Goal: Task Accomplishment & Management: Use online tool/utility

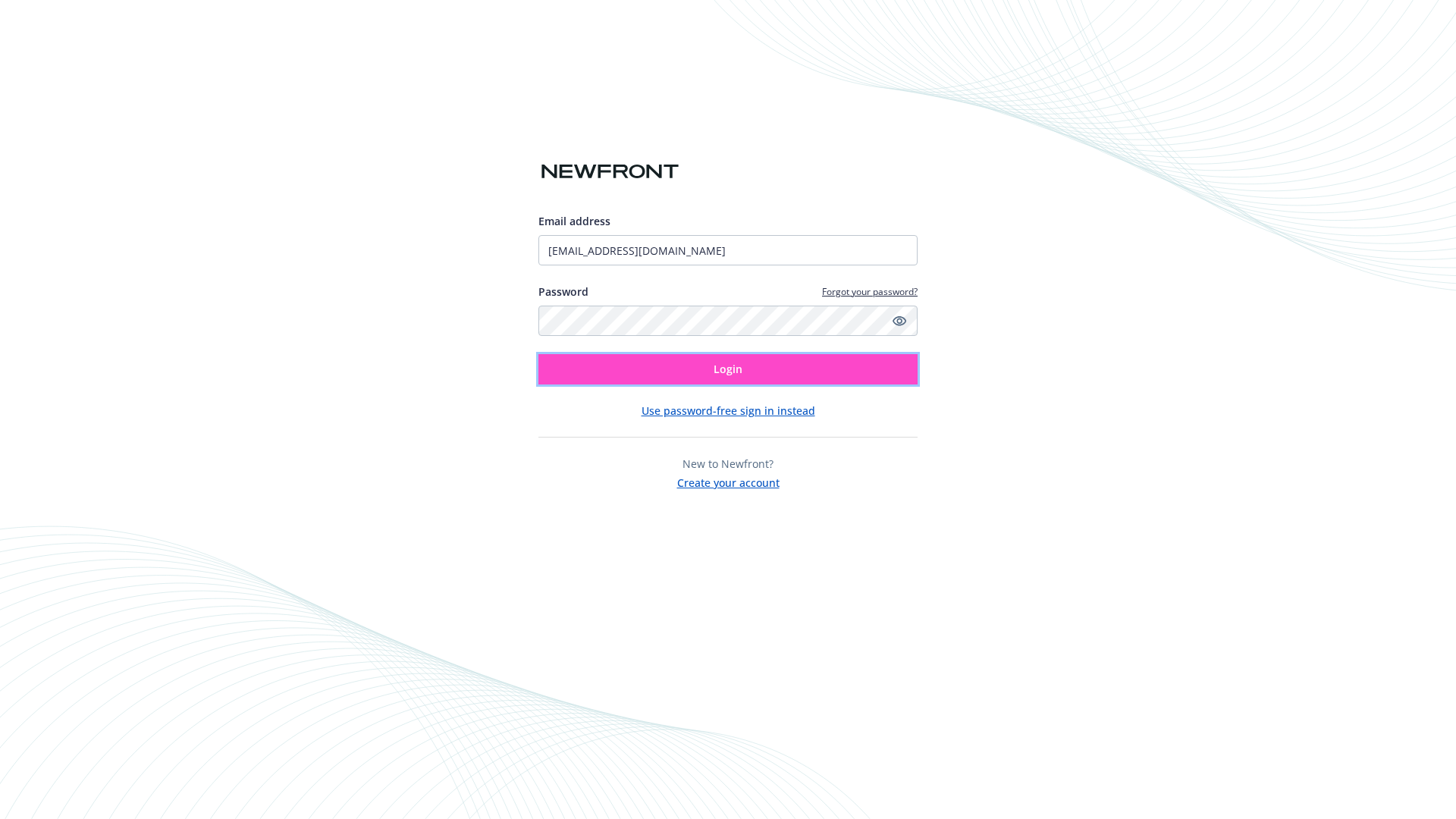
click at [728, 369] on span "Login" at bounding box center [728, 368] width 29 height 15
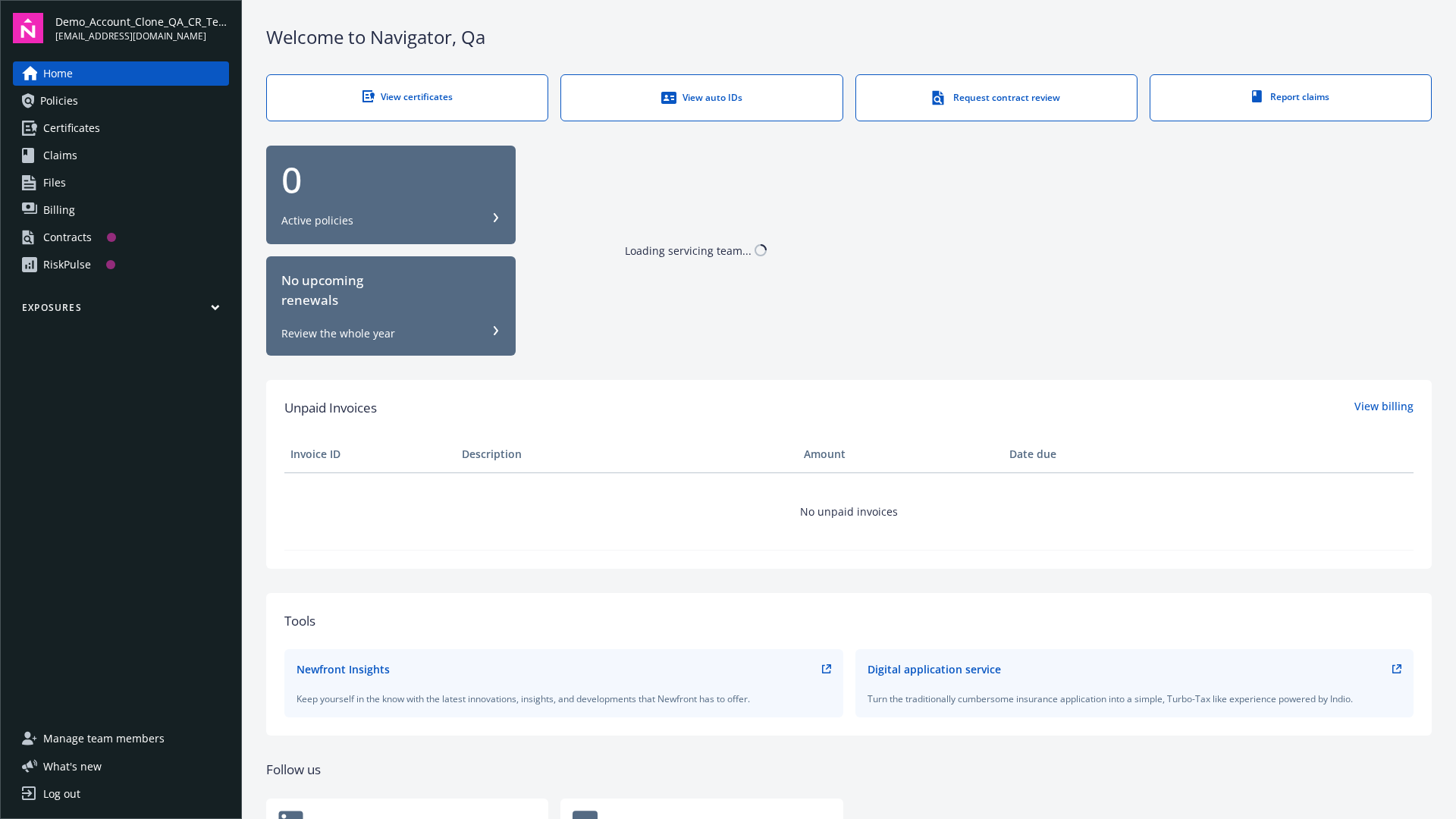
click at [142, 28] on span "Demo_Account_Clone_QA_CR_Tests_Prospect" at bounding box center [142, 22] width 174 height 16
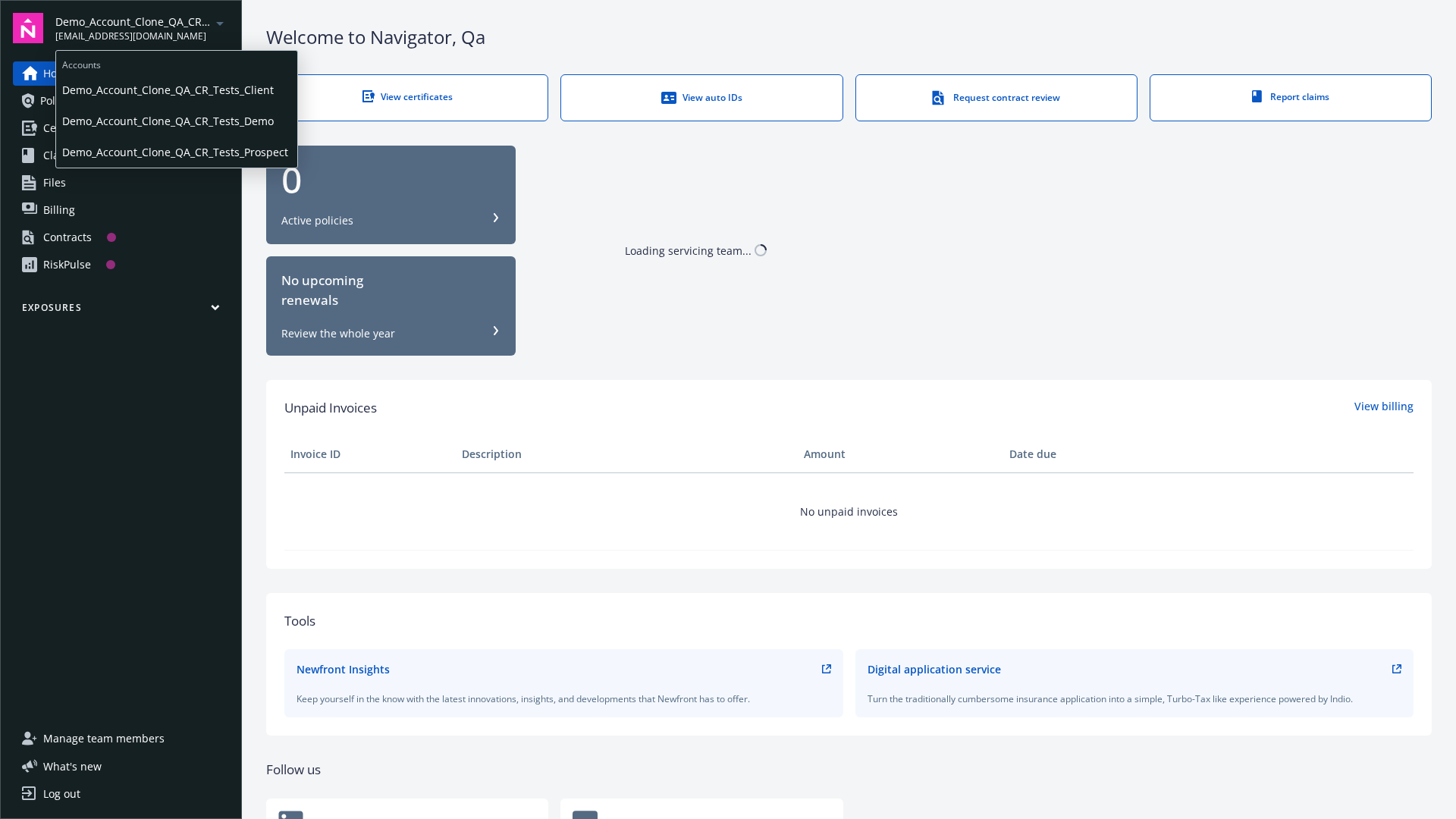
click at [175, 90] on span "Demo_Account_Clone_QA_CR_Tests_Client" at bounding box center [176, 90] width 229 height 31
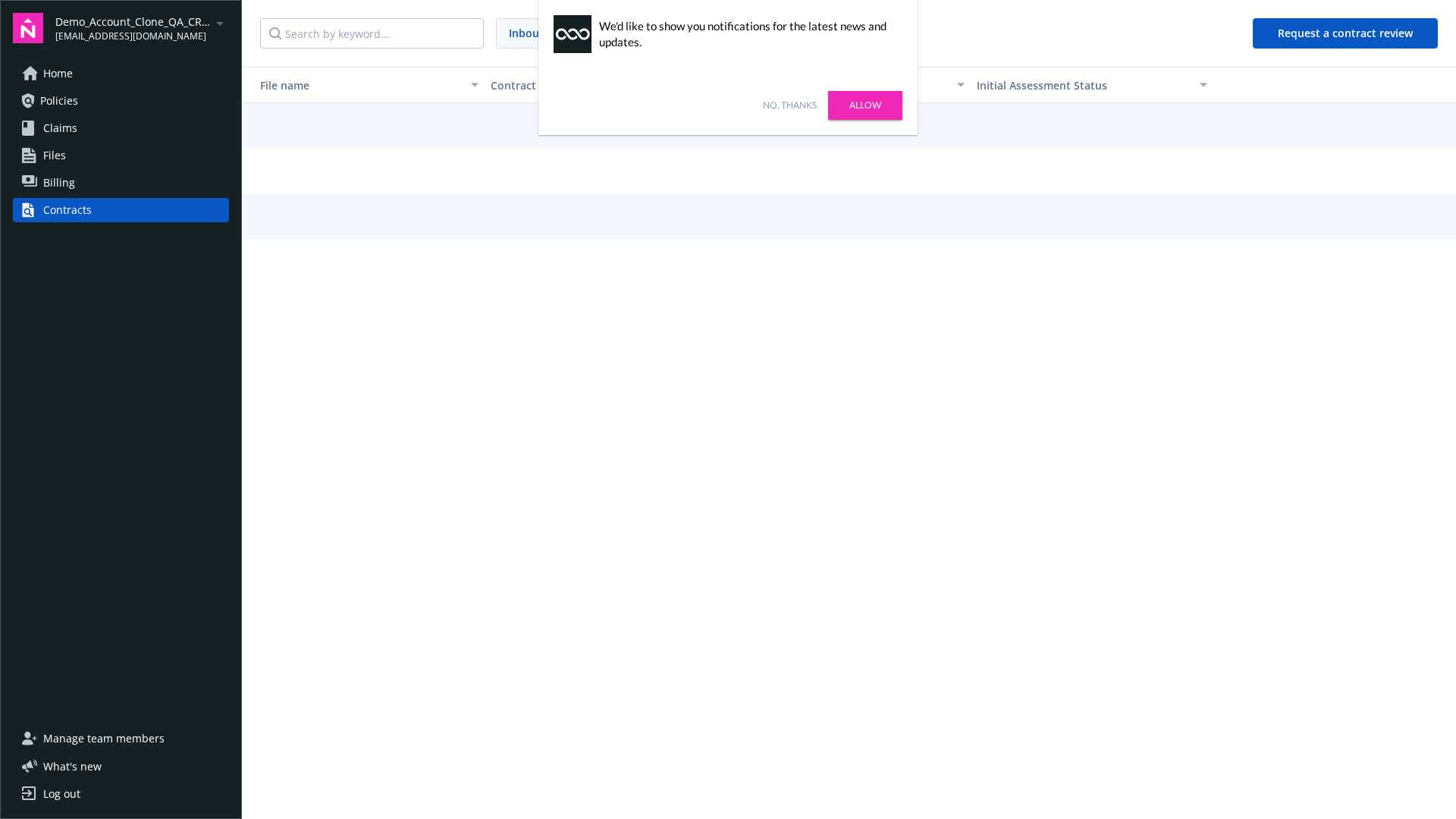
click at [790, 105] on link "No, thanks" at bounding box center [789, 105] width 54 height 14
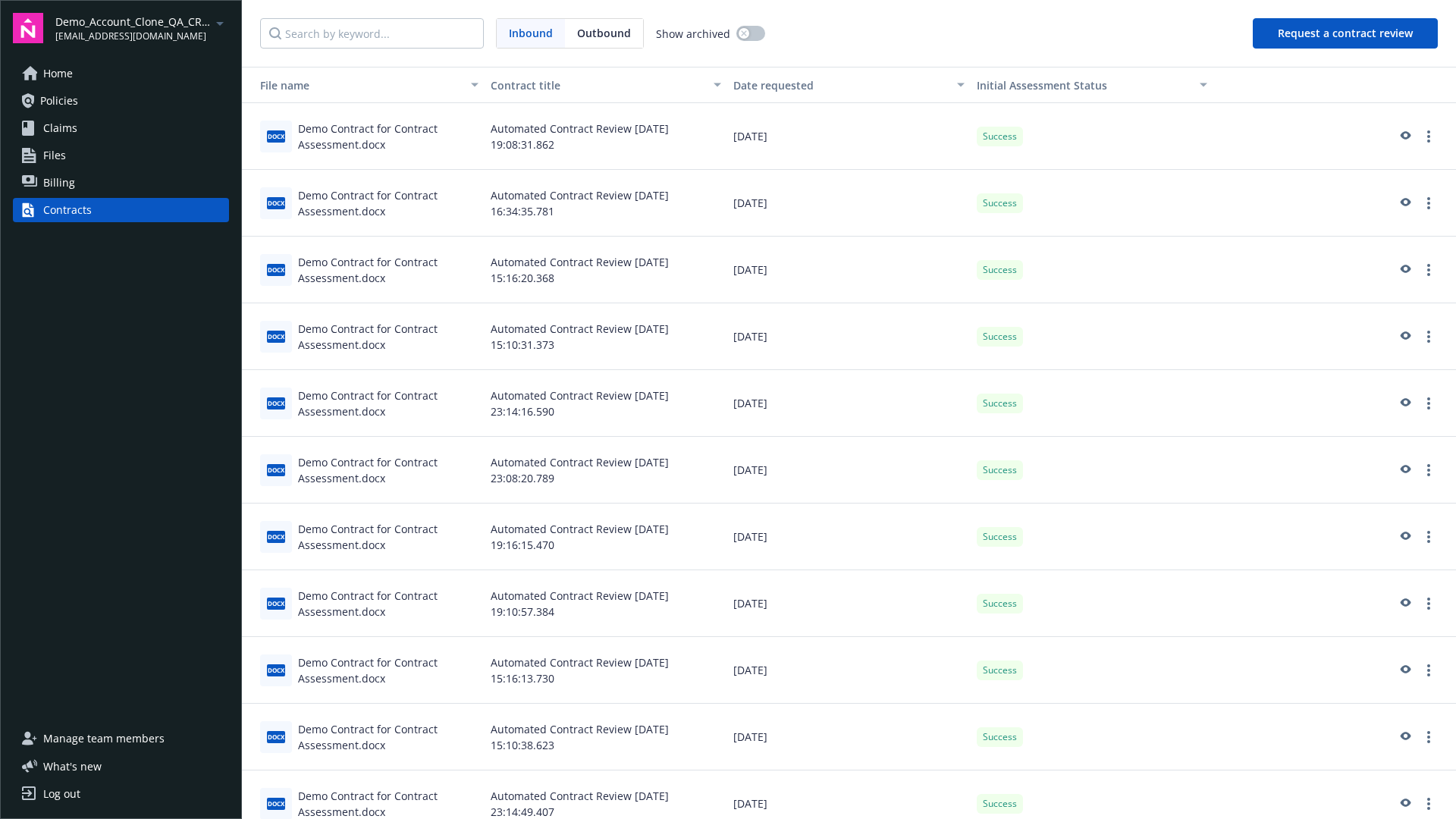
click at [1346, 33] on button "Request a contract review" at bounding box center [1345, 33] width 185 height 30
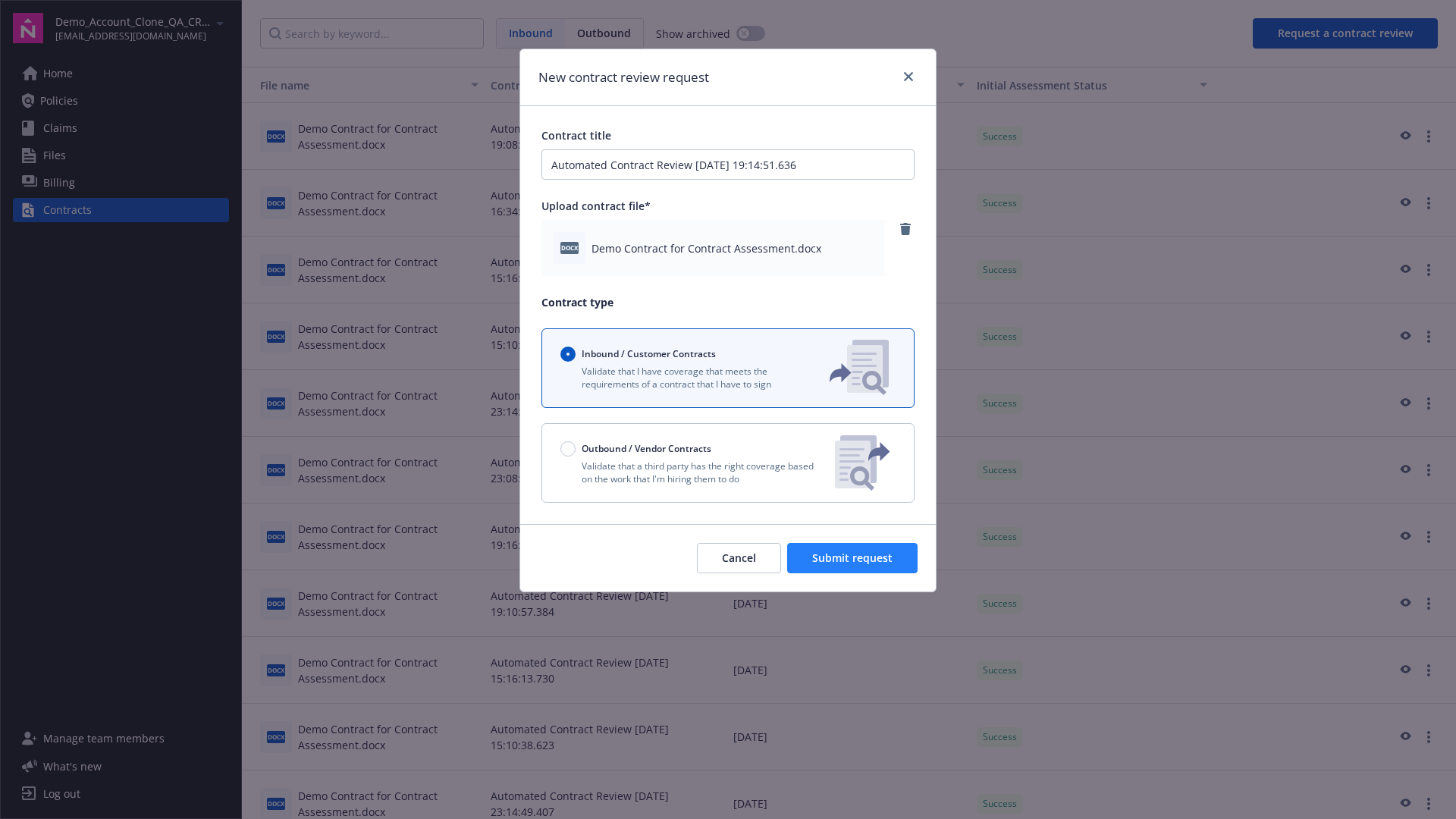
type input "Automated Contract Review [DATE] 19:14:51.636"
click at [853, 558] on span "Submit request" at bounding box center [853, 558] width 81 height 15
